Goal: Book appointment/travel/reservation

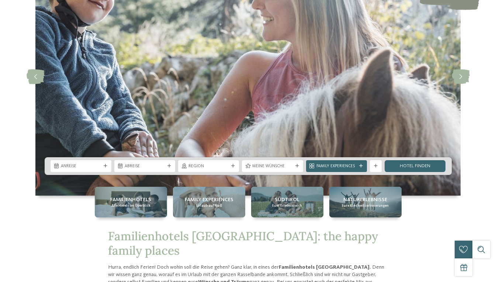
scroll to position [74, 0]
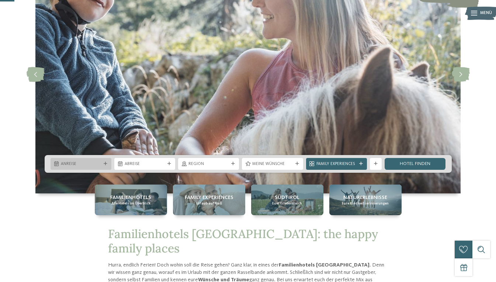
click at [100, 161] on div "Anreise" at bounding box center [80, 164] width 43 height 6
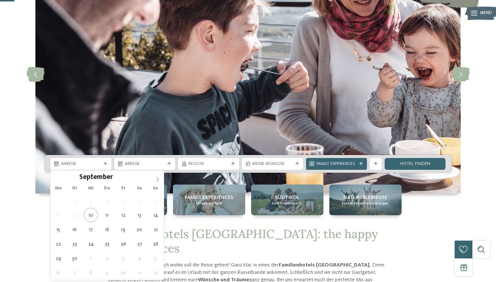
click at [157, 181] on icon at bounding box center [157, 178] width 5 height 5
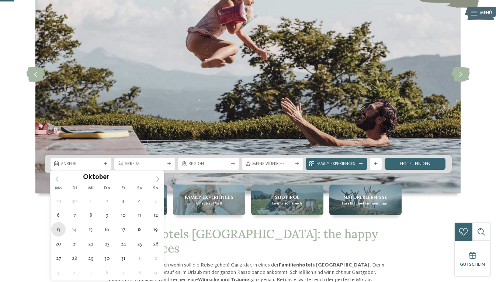
type div "[DATE]"
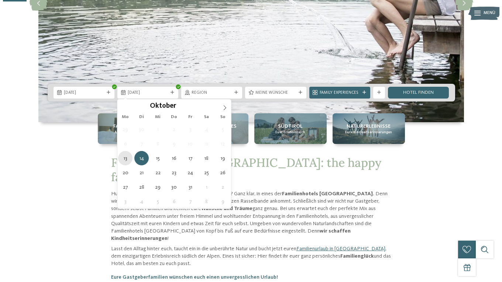
scroll to position [148, 0]
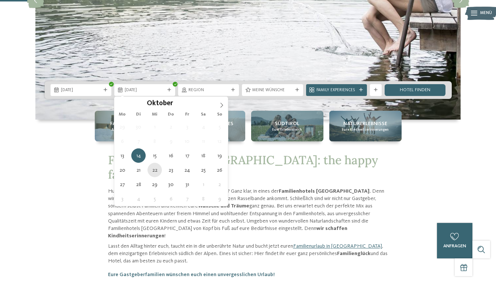
type div "[DATE]"
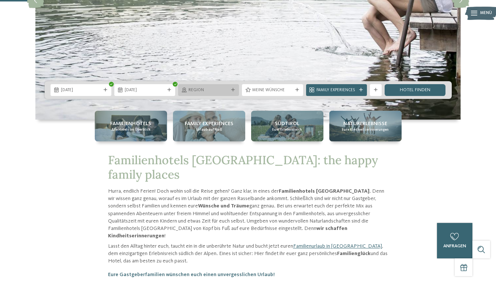
click at [234, 92] on icon at bounding box center [233, 90] width 4 height 4
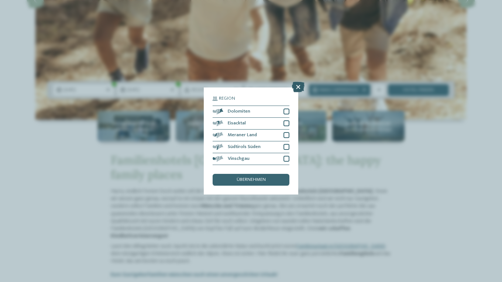
click at [299, 84] on icon at bounding box center [298, 87] width 13 height 10
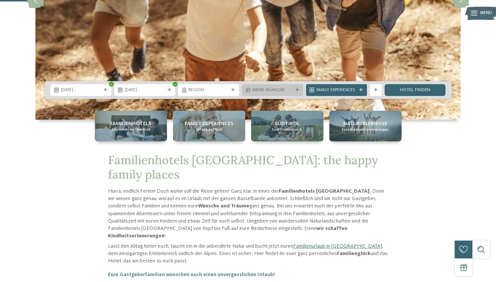
click at [283, 89] on span "Meine Wünsche" at bounding box center [272, 90] width 40 height 6
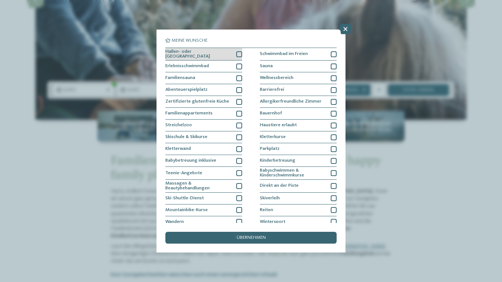
click at [238, 53] on div at bounding box center [239, 54] width 6 height 6
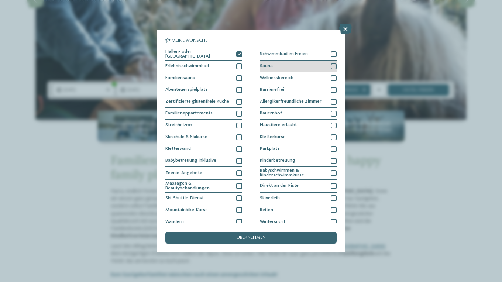
click at [331, 65] on div at bounding box center [334, 66] width 6 height 6
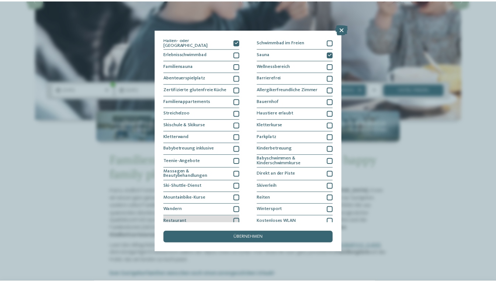
scroll to position [0, 0]
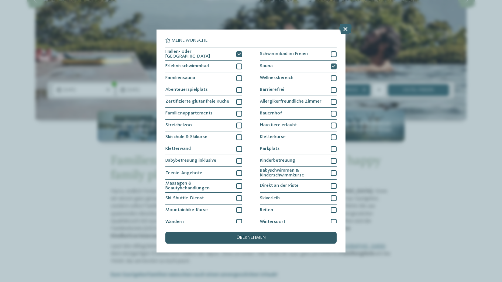
click at [228, 236] on div "übernehmen" at bounding box center [250, 238] width 171 height 12
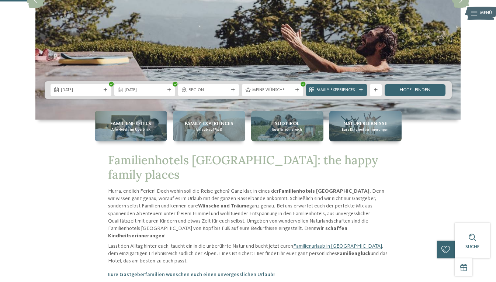
click at [347, 92] on span "Family Experiences" at bounding box center [337, 90] width 40 height 6
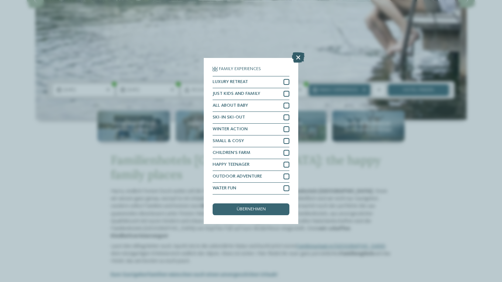
click at [301, 56] on icon at bounding box center [298, 57] width 13 height 10
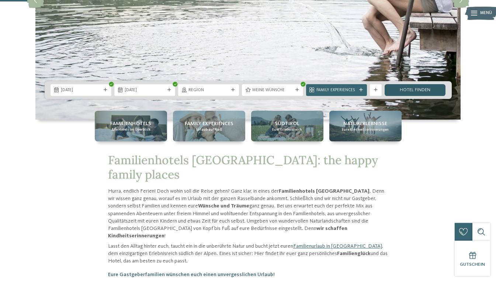
click at [416, 90] on link "Hotel finden" at bounding box center [415, 90] width 61 height 12
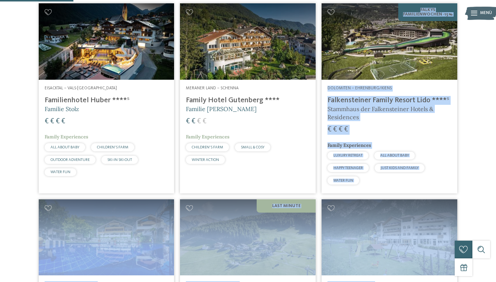
scroll to position [207, 0]
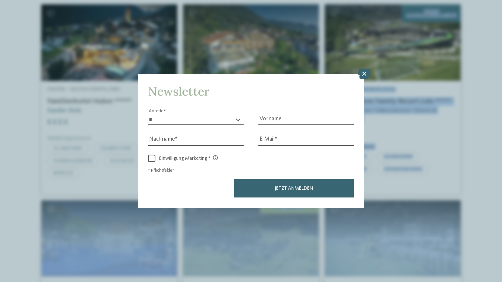
drag, startPoint x: 497, startPoint y: 71, endPoint x: 503, endPoint y: 46, distance: 25.9
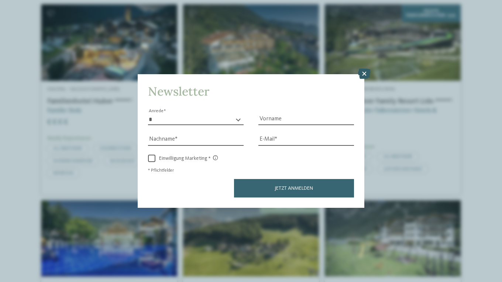
click at [368, 72] on icon at bounding box center [364, 74] width 13 height 10
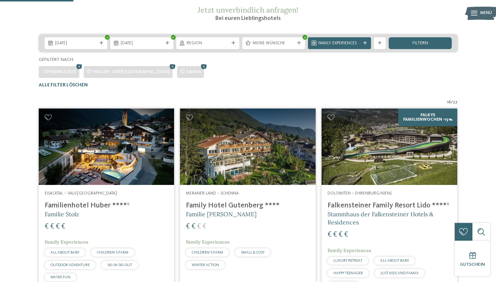
scroll to position [60, 0]
